Goal: Task Accomplishment & Management: Manage account settings

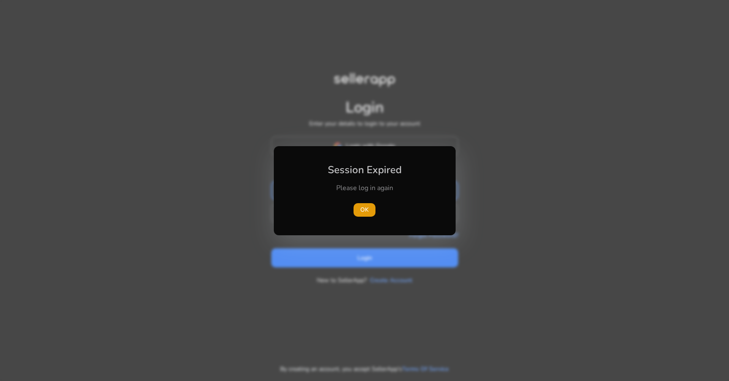
click at [321, 194] on div "Please log in again" at bounding box center [365, 192] width 94 height 18
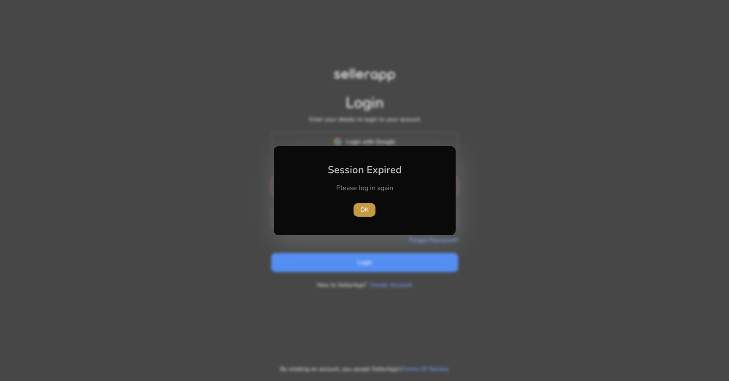
click at [361, 206] on span "OK" at bounding box center [364, 209] width 8 height 9
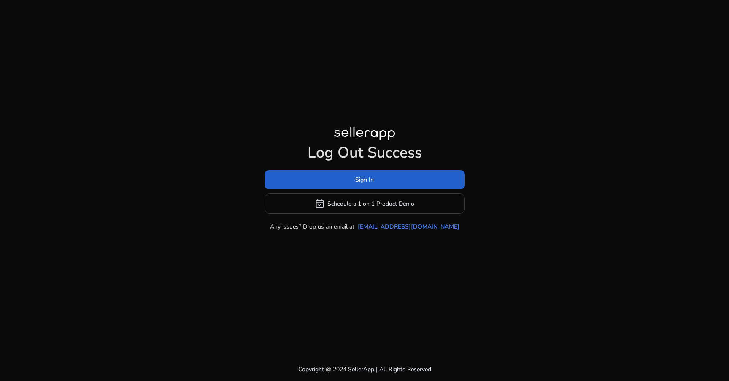
click at [349, 182] on span at bounding box center [365, 180] width 200 height 20
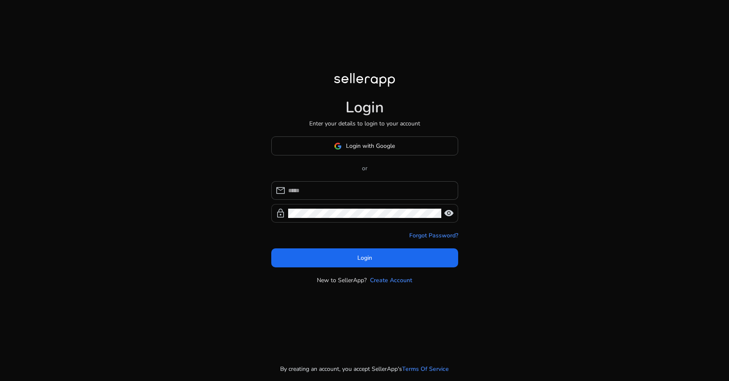
click at [325, 204] on div at bounding box center [364, 213] width 153 height 19
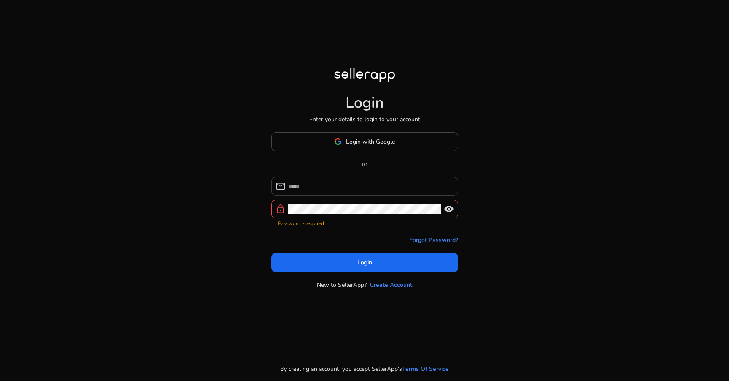
click at [325, 195] on div at bounding box center [369, 186] width 163 height 19
type input "*"
type input "**********"
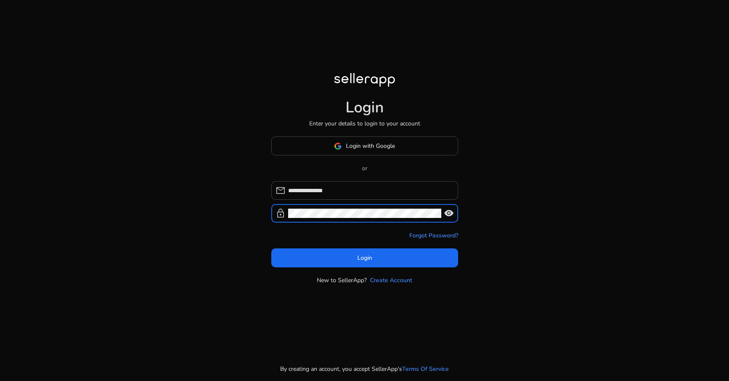
click button "Login" at bounding box center [364, 257] width 187 height 19
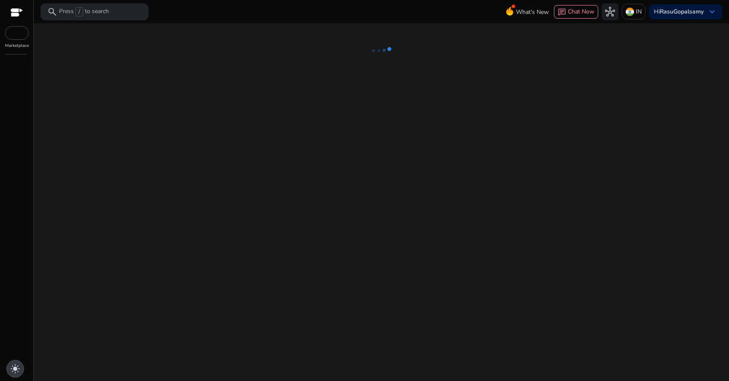
click at [14, 373] on span "light_mode" at bounding box center [15, 368] width 10 height 10
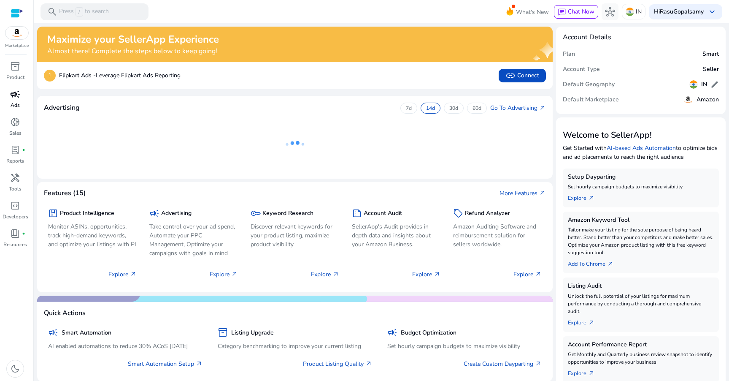
click at [17, 96] on span "campaign" at bounding box center [15, 94] width 10 height 10
